Goal: Navigation & Orientation: Find specific page/section

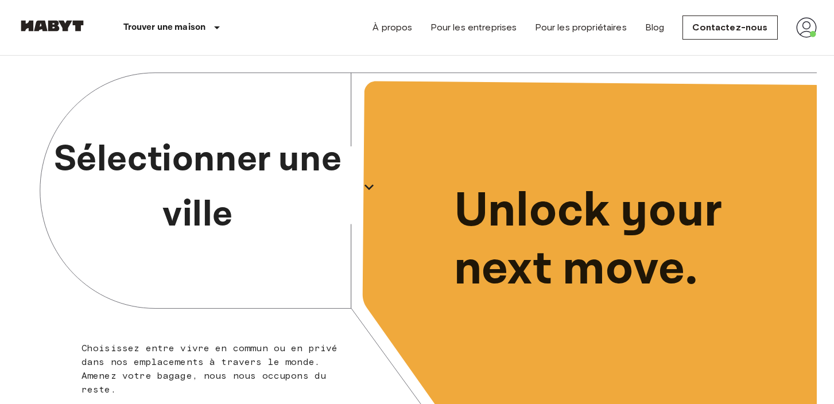
click at [366, 186] on icon "button" at bounding box center [368, 187] width 9 height 6
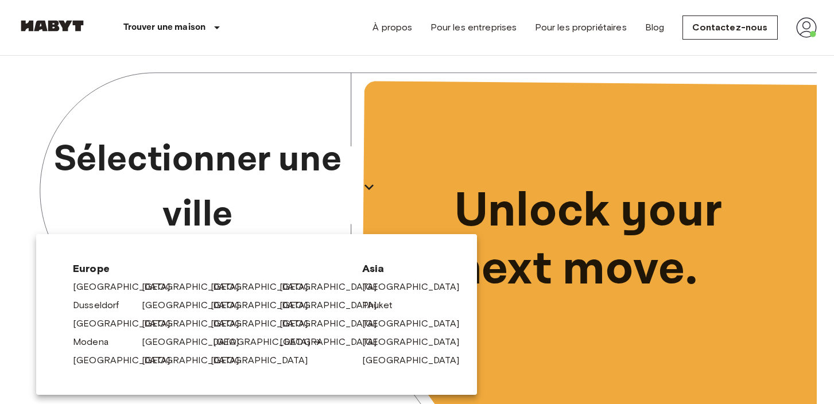
click at [232, 340] on link "[GEOGRAPHIC_DATA]" at bounding box center [267, 342] width 109 height 14
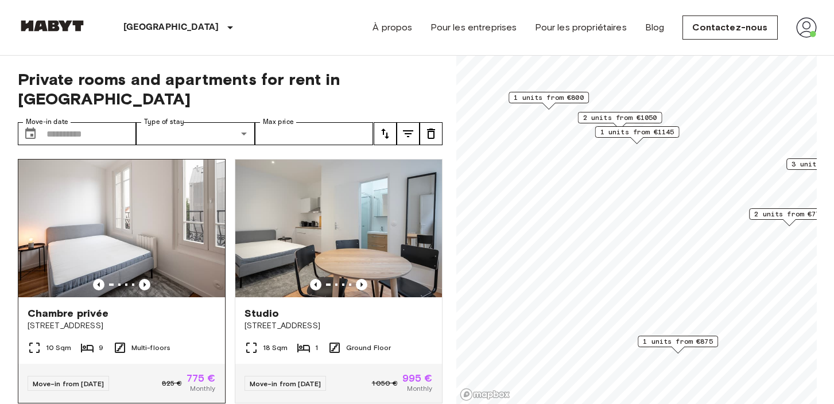
click at [122, 223] on img at bounding box center [121, 229] width 207 height 138
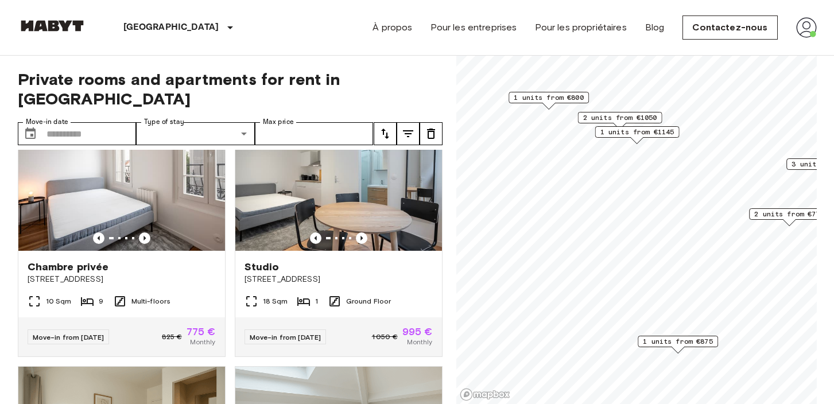
scroll to position [24, 0]
